Goal: Task Accomplishment & Management: Use online tool/utility

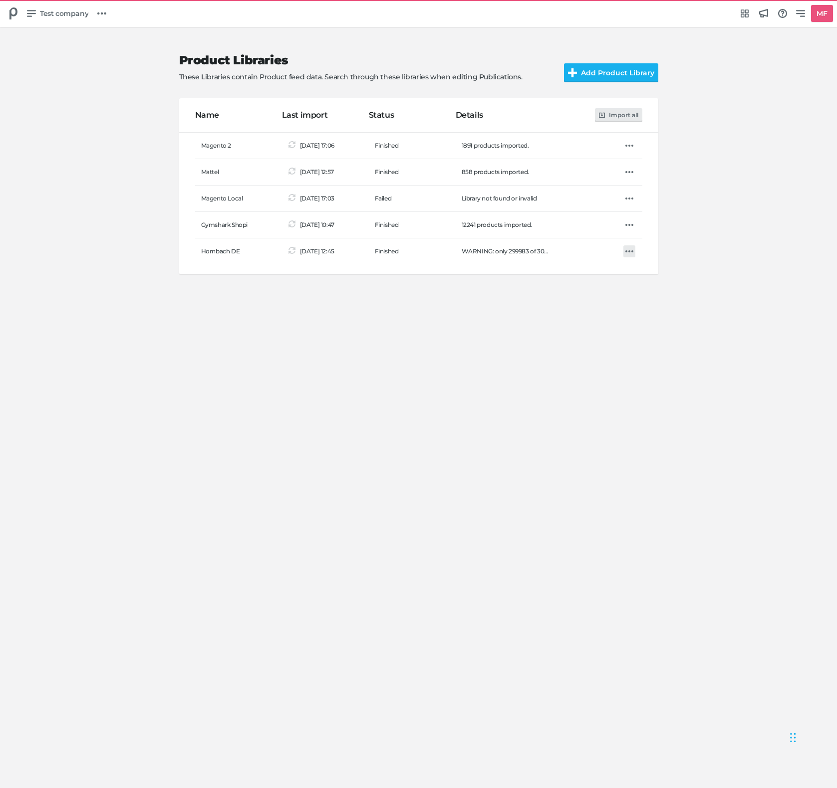
click at [627, 250] on icon at bounding box center [629, 251] width 8 height 8
click at [663, 276] on h5 "Import" at bounding box center [656, 274] width 24 height 8
click at [499, 495] on div "Product Libraries These Libraries contain Product feed data. Search through the…" at bounding box center [418, 407] width 837 height 761
